Goal: Communication & Community: Answer question/provide support

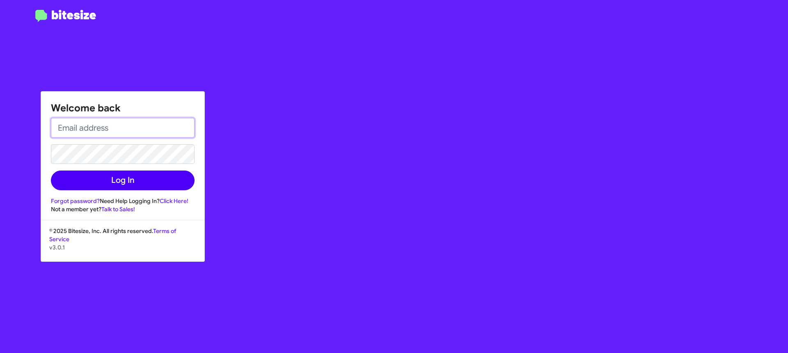
type input "[EMAIL_ADDRESS][DOMAIN_NAME]"
click at [115, 184] on button "Log In" at bounding box center [123, 180] width 144 height 20
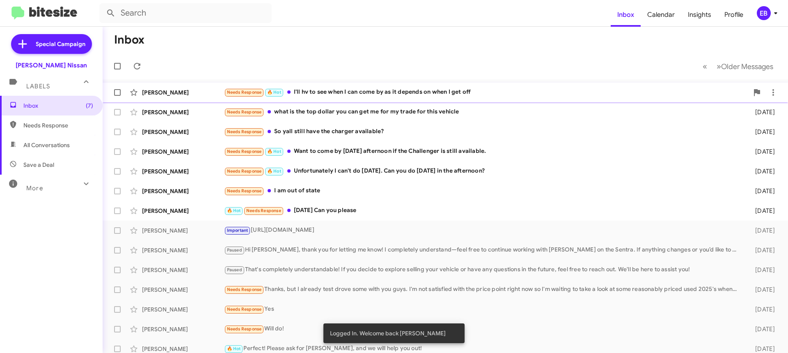
click at [370, 89] on div "Needs Response 🔥 Hot I'll hv to see when I can come by as it depends on when I …" at bounding box center [486, 91] width 525 height 9
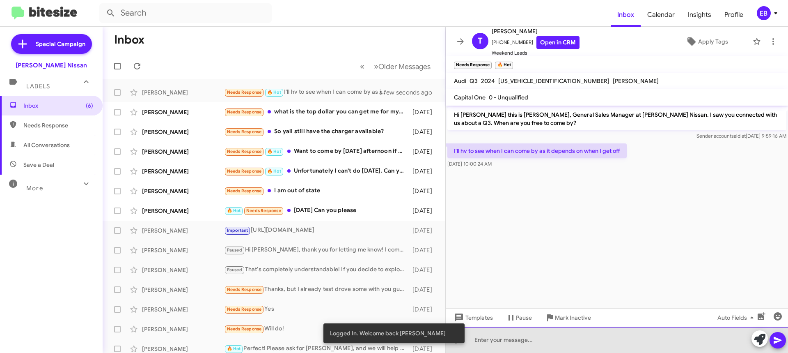
click at [512, 341] on div at bounding box center [617, 339] width 342 height 26
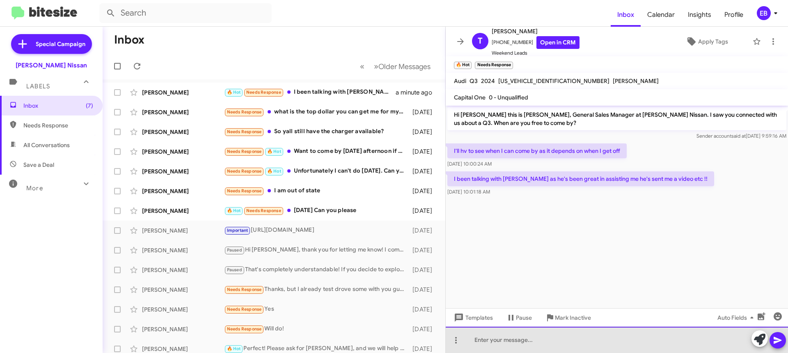
click at [483, 336] on div at bounding box center [617, 339] width 342 height 26
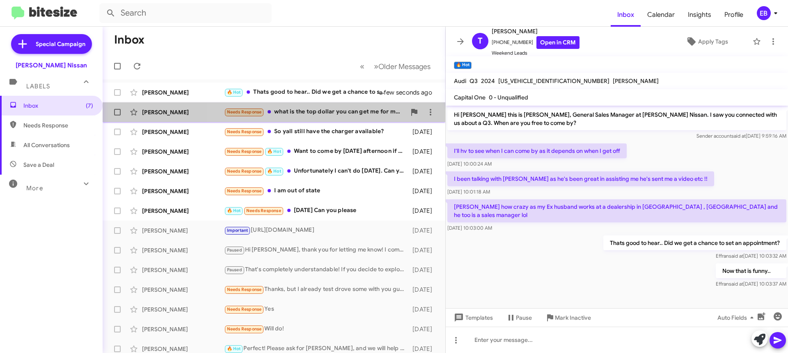
click at [286, 113] on div "Needs Response what is the top dollar you can get me for my trade for this vehi…" at bounding box center [315, 111] width 182 height 9
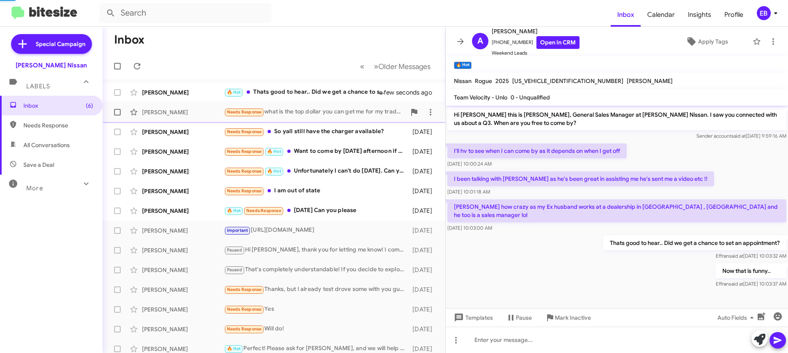
scroll to position [597, 0]
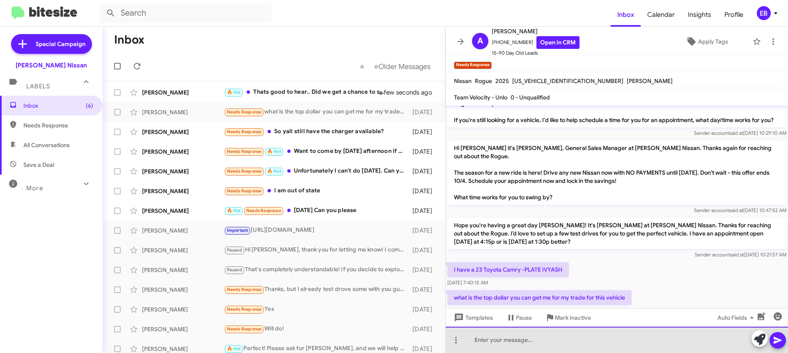
click at [510, 344] on div at bounding box center [617, 339] width 342 height 26
